Goal: Information Seeking & Learning: Learn about a topic

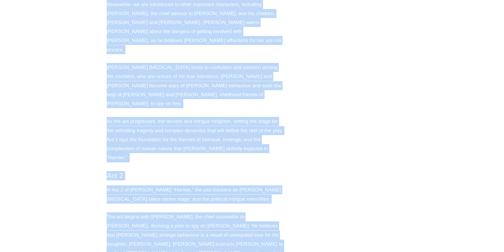
scroll to position [1216, 0]
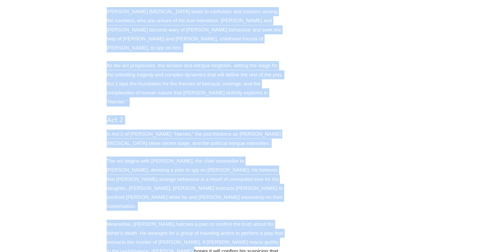
drag, startPoint x: 116, startPoint y: 120, endPoint x: 149, endPoint y: 188, distance: 75.4
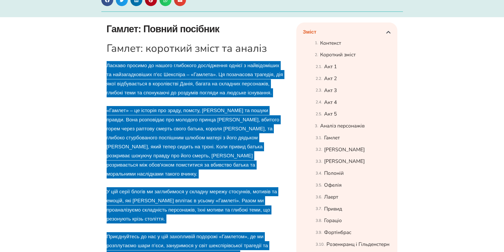
scroll to position [282, 0]
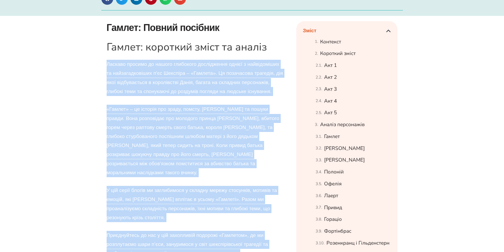
click at [152, 124] on font "«Гамлет» – це історія про зраду, помсту, [PERSON_NAME] та пошуки правди. Вона р…" at bounding box center [193, 140] width 173 height 69
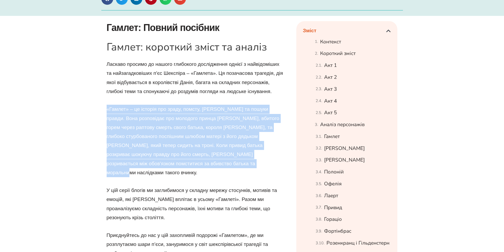
drag, startPoint x: 107, startPoint y: 109, endPoint x: 220, endPoint y: 162, distance: 124.9
click at [220, 162] on p "«Гамлет» – це історія про зраду, помсту, [PERSON_NAME] та пошуки правди. Вона р…" at bounding box center [195, 141] width 177 height 72
copy font "«Гамлет» – це історія про зраду, помсту, [PERSON_NAME] та пошуки правди. Вона р…"
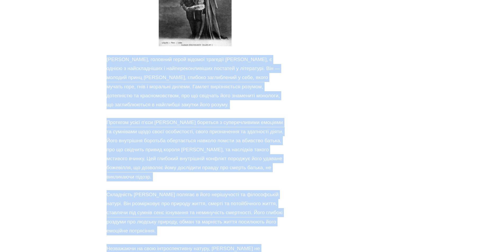
scroll to position [3322, 0]
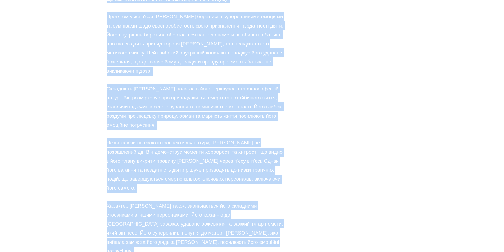
drag, startPoint x: 107, startPoint y: 54, endPoint x: 232, endPoint y: 85, distance: 129.3
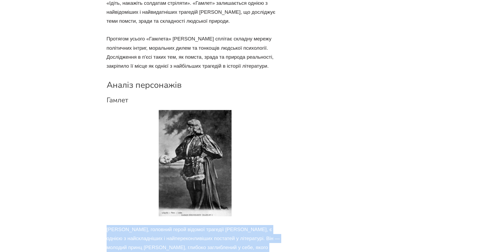
scroll to position [2978, 0]
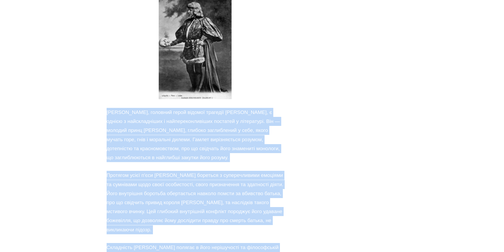
scroll to position [3190, 0]
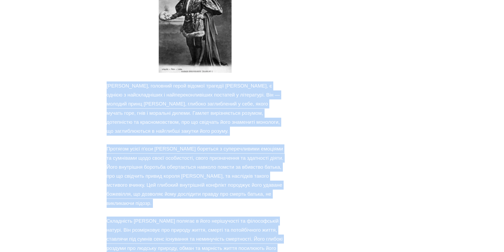
drag, startPoint x: 105, startPoint y: 50, endPoint x: 220, endPoint y: 212, distance: 197.7
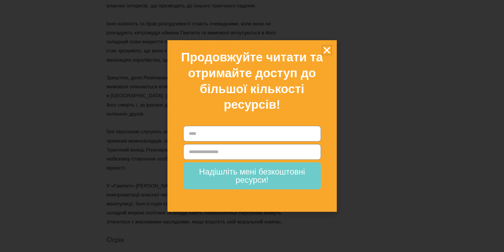
scroll to position [12916, 0]
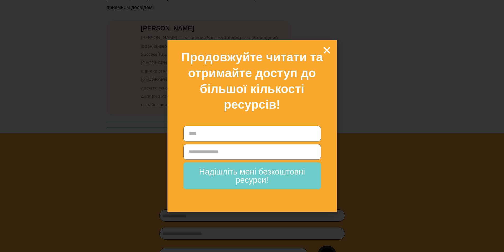
click at [329, 50] on icon "Закрити" at bounding box center [326, 49] width 9 height 9
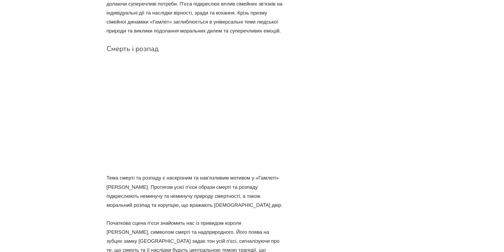
scroll to position [11023, 0]
